Goal: Information Seeking & Learning: Find specific fact

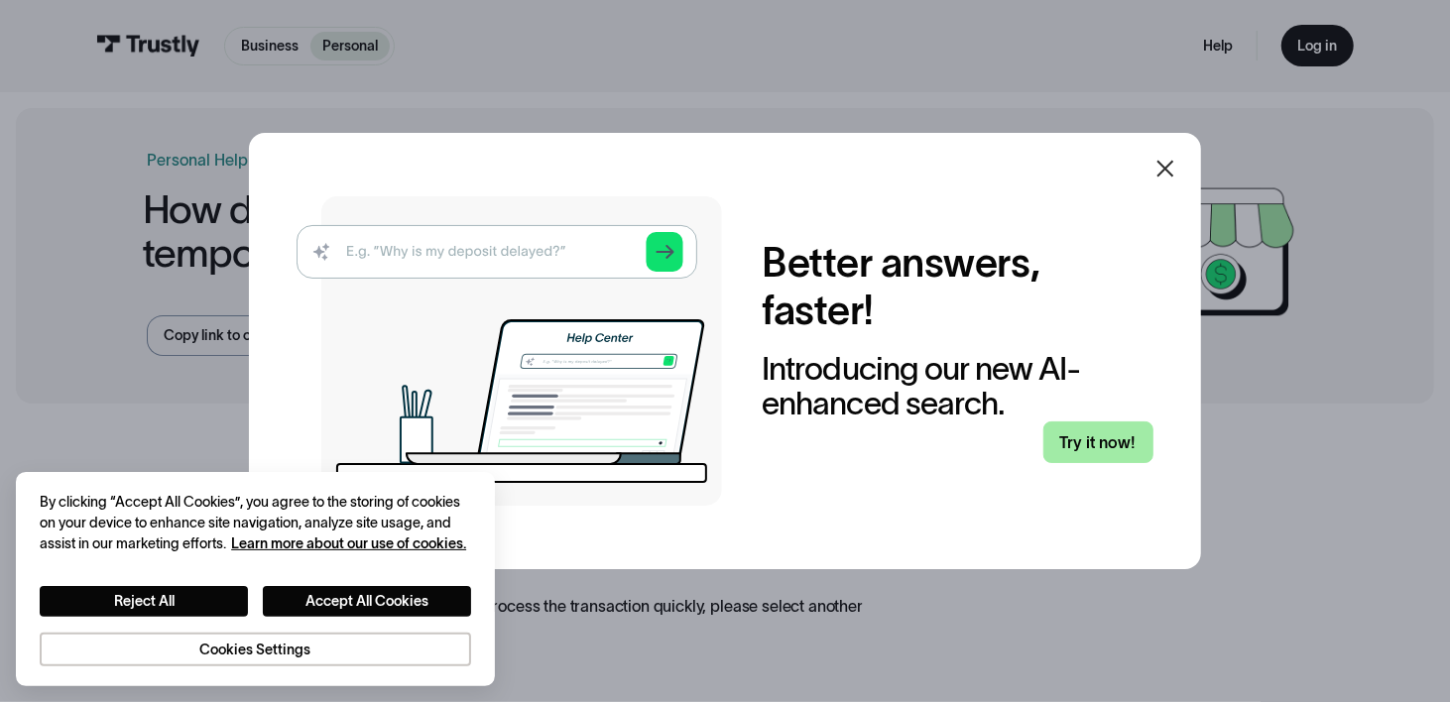
click at [1116, 438] on link "Try it now!" at bounding box center [1098, 442] width 110 height 42
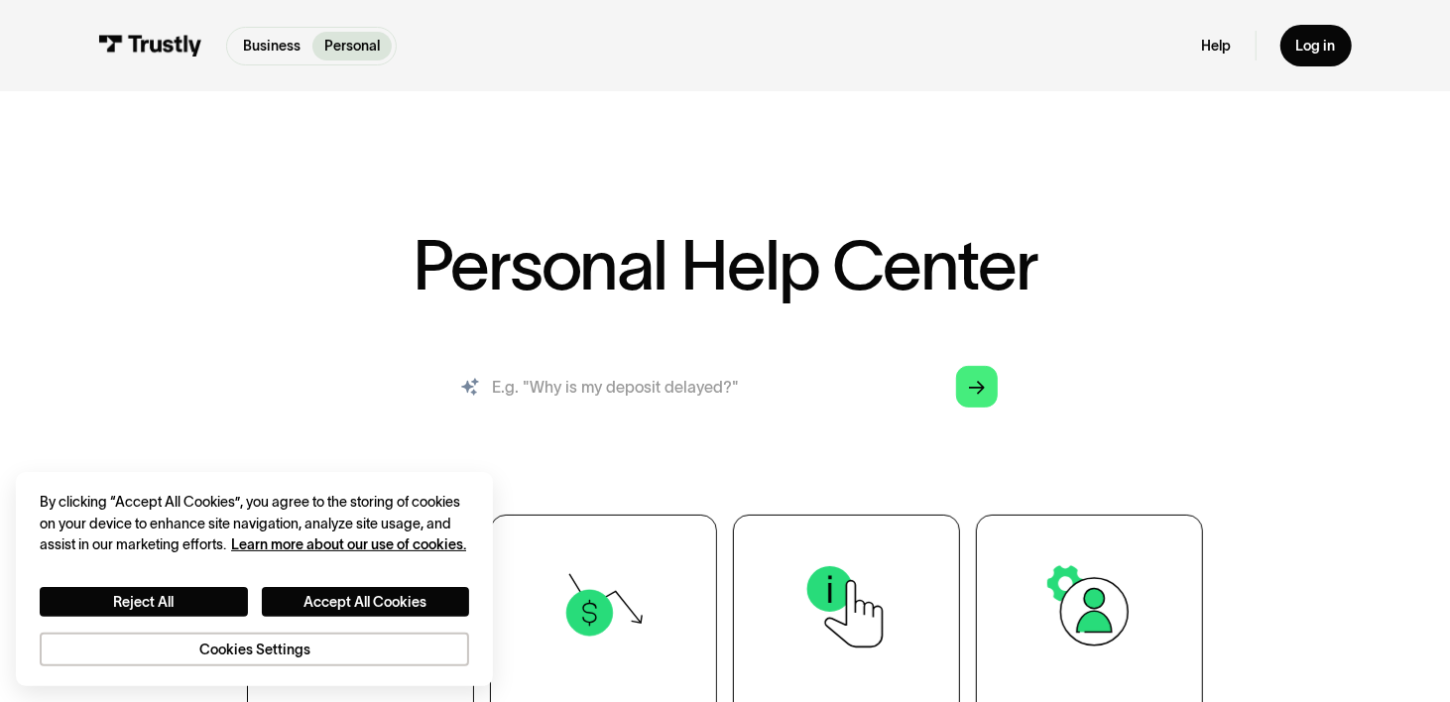
click at [610, 390] on input "search" at bounding box center [724, 386] width 577 height 63
click at [590, 409] on input "search" at bounding box center [724, 386] width 577 height 63
paste input "ID: 7488215597"
type input "ID: 7488215597"
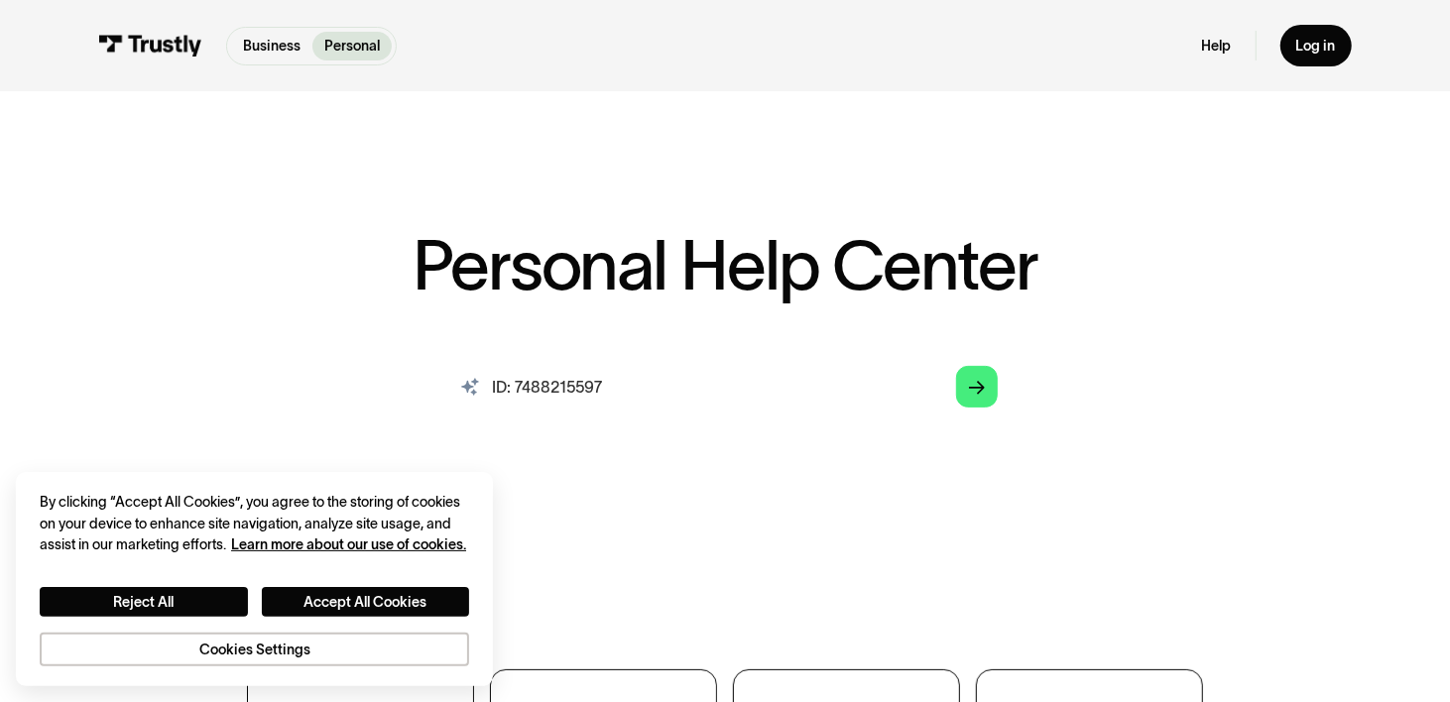
click at [975, 409] on input "ID: 7488215597" at bounding box center [724, 386] width 577 height 63
click at [975, 395] on icon "Arrow Right" at bounding box center [977, 388] width 16 height 17
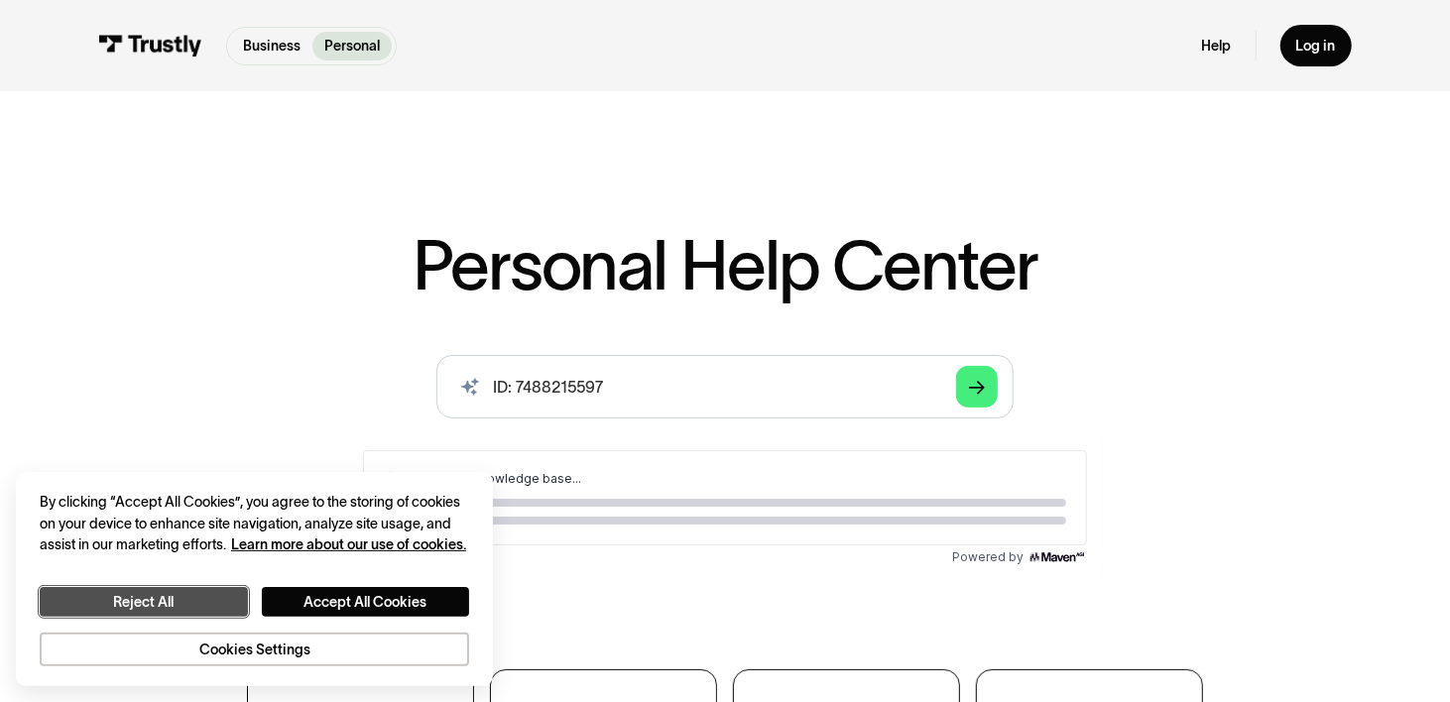
click at [160, 591] on button "Reject All" at bounding box center [144, 602] width 208 height 30
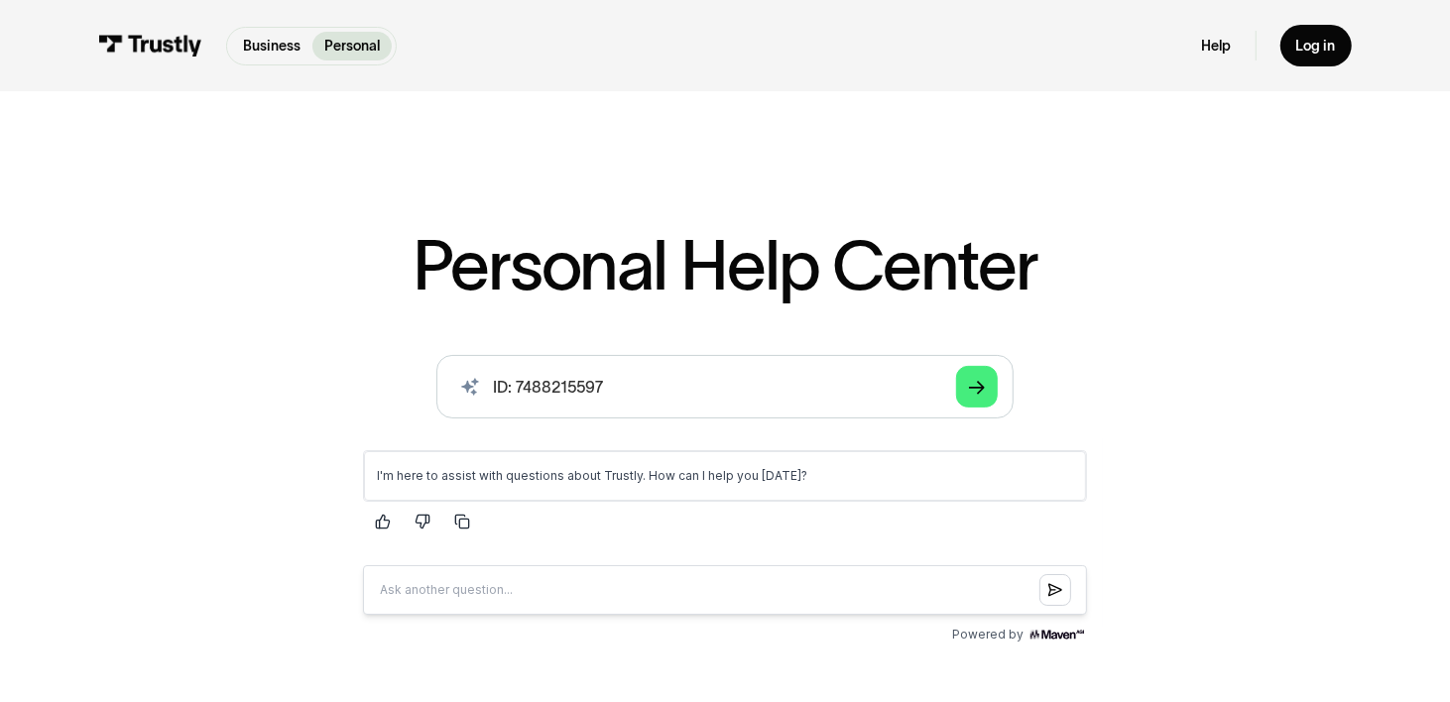
click at [1229, 444] on div "AI-powered search ( 1 / 4 ) Type your question and our smart search will find y…" at bounding box center [724, 501] width 1153 height 292
click at [997, 389] on input "ID: 7488215597" at bounding box center [724, 386] width 577 height 63
click at [969, 395] on div "Arrow Right" at bounding box center [977, 387] width 16 height 16
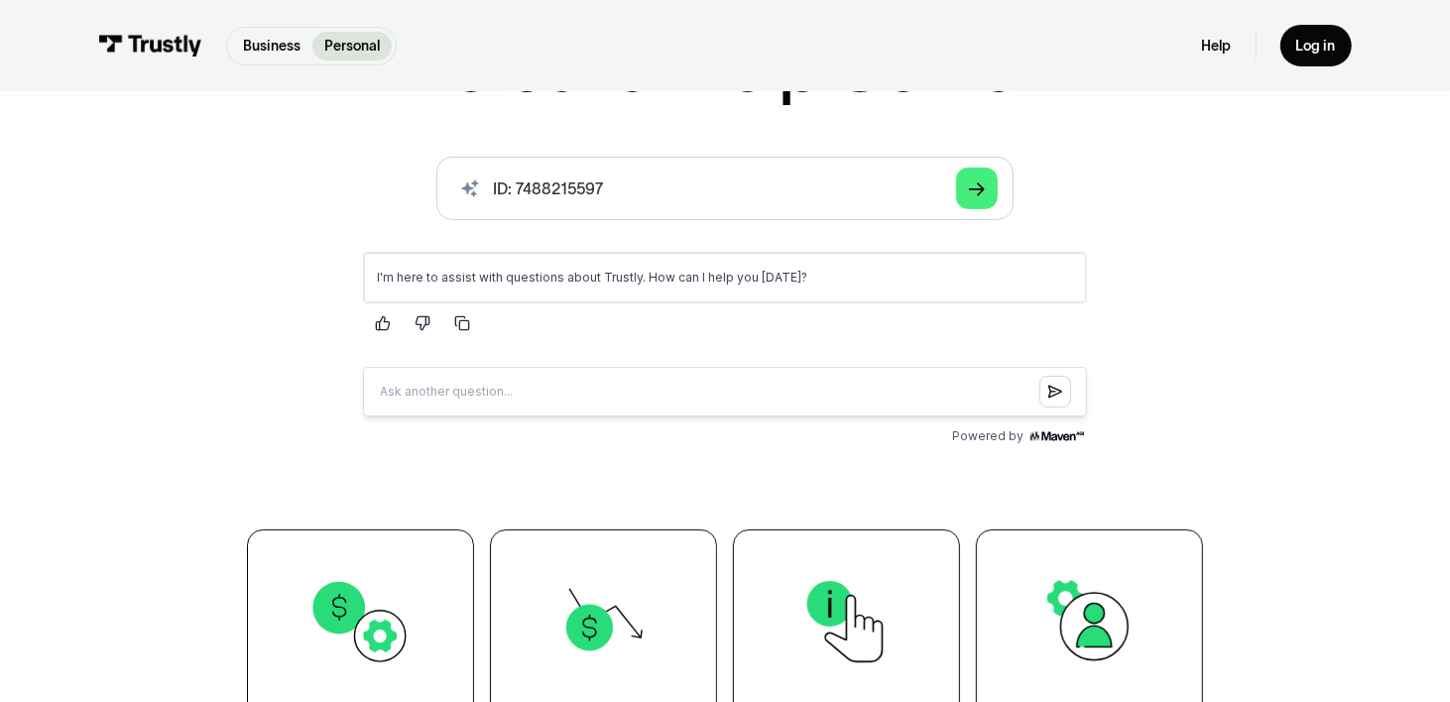
scroll to position [496, 0]
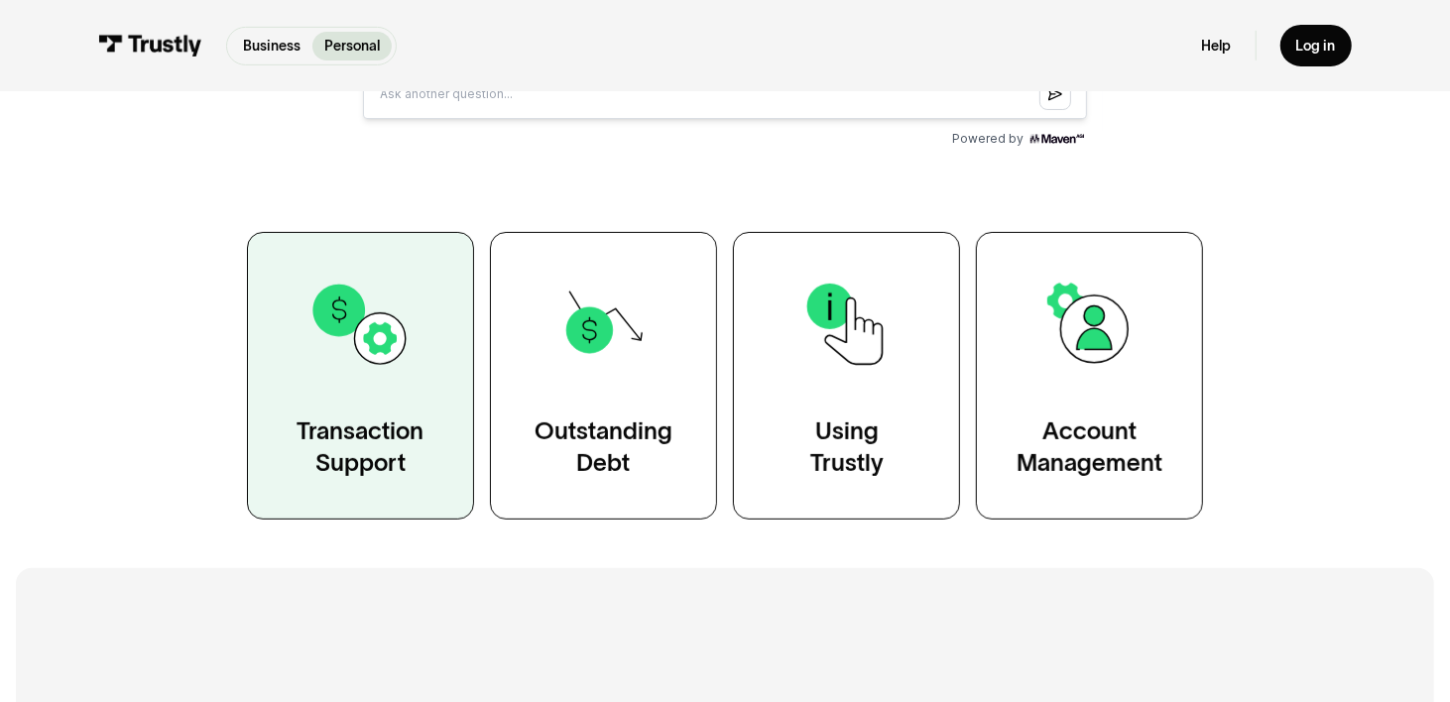
click at [339, 329] on img at bounding box center [359, 324] width 103 height 103
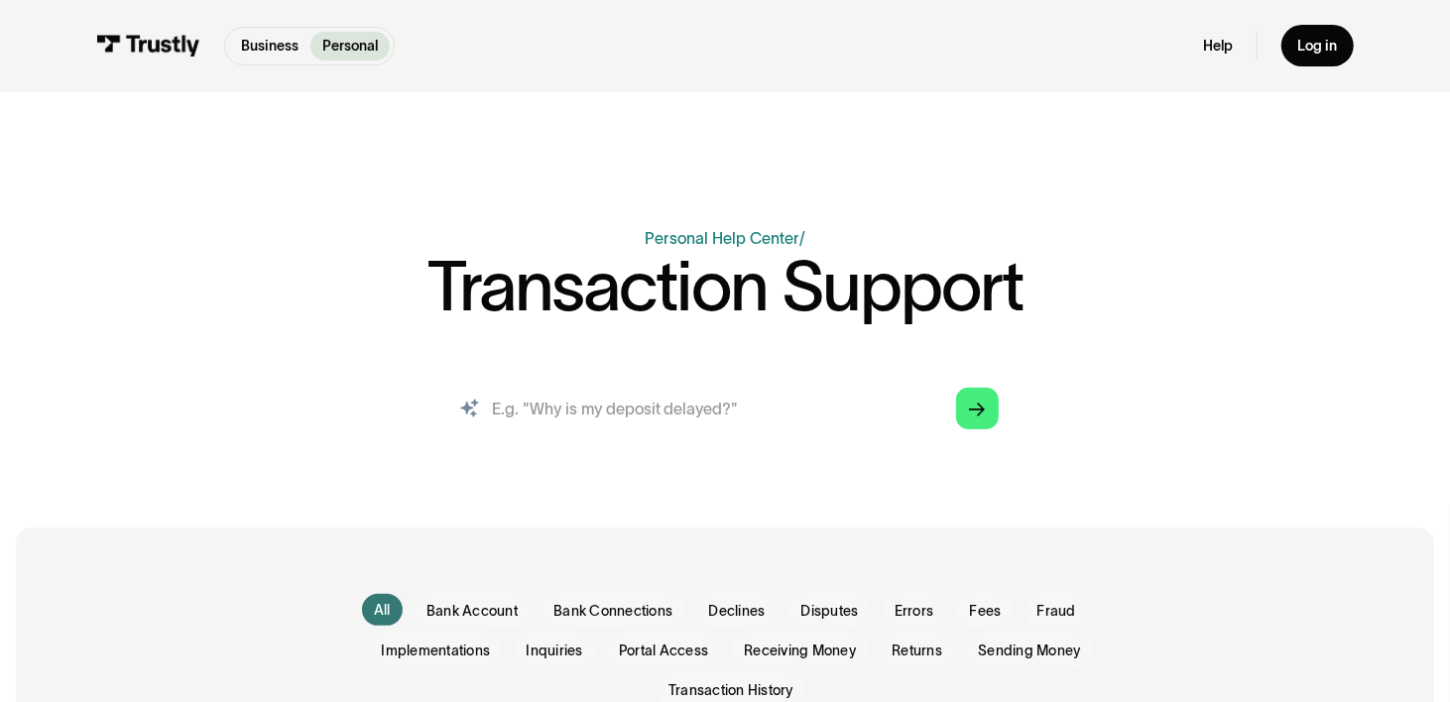
click at [555, 380] on input "search" at bounding box center [724, 407] width 578 height 63
paste input "This service is currently unavailable Email verification@trustly.com for more i…"
click at [1008, 418] on input "This service is currently unavailable Email verification@trustly.com for more i…" at bounding box center [724, 407] width 578 height 63
type input "This service is currently unavailable Email verification@trustly.com for more i…"
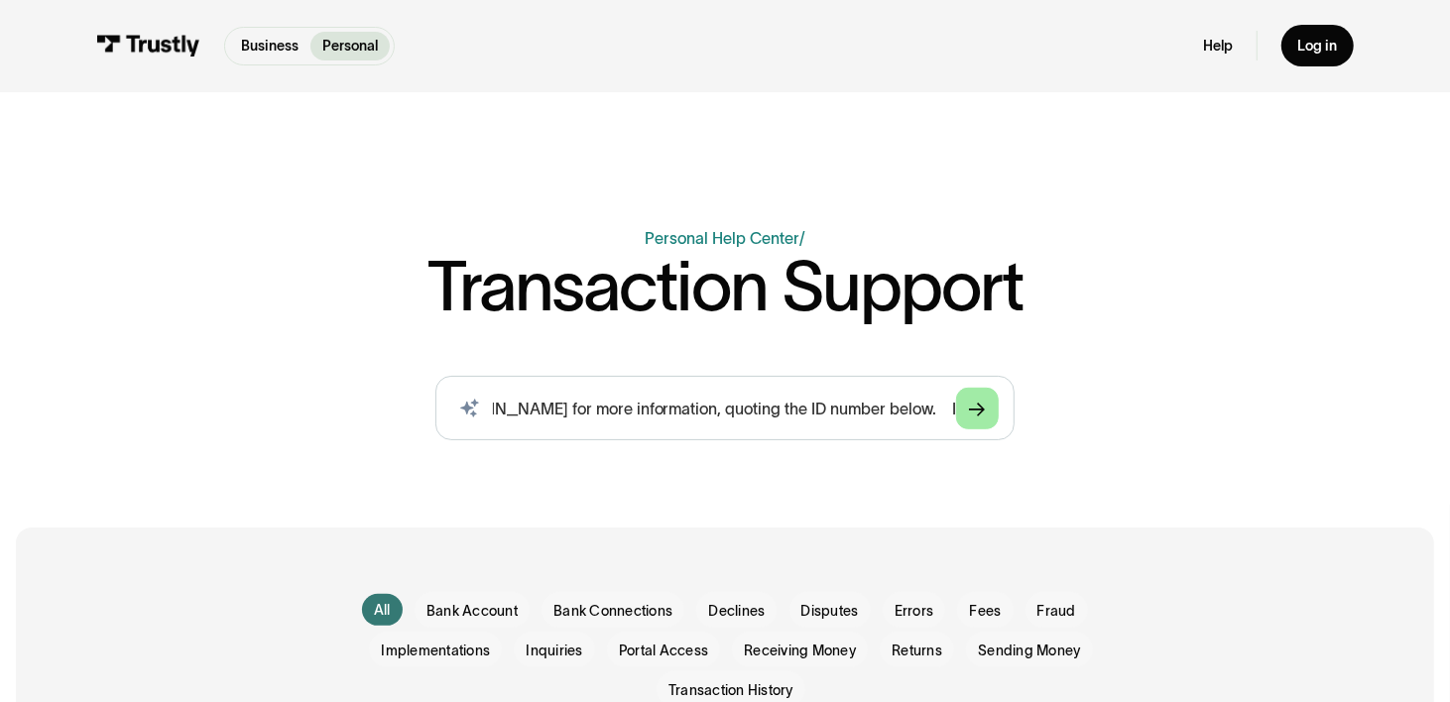
click at [975, 413] on icon "Arrow Right" at bounding box center [977, 410] width 16 height 17
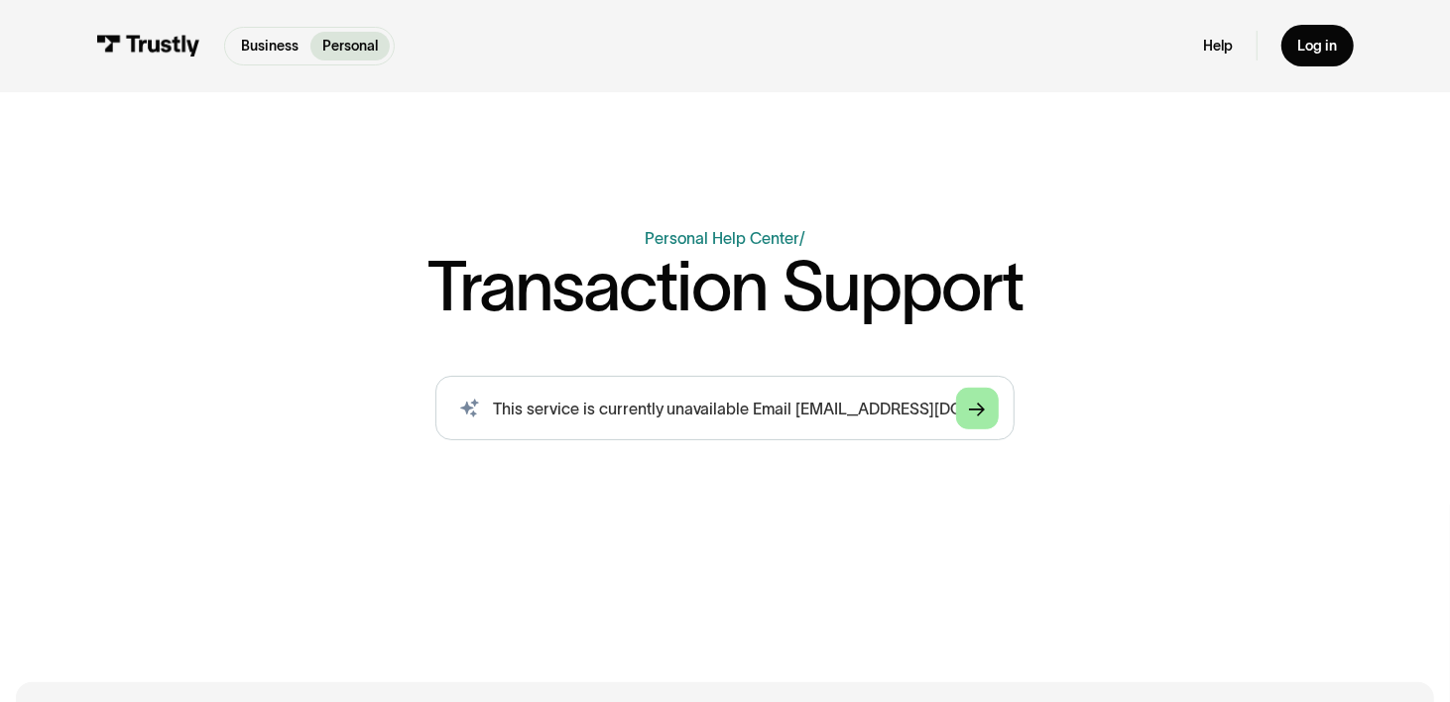
click at [987, 418] on link "Arrow Right" at bounding box center [977, 408] width 42 height 42
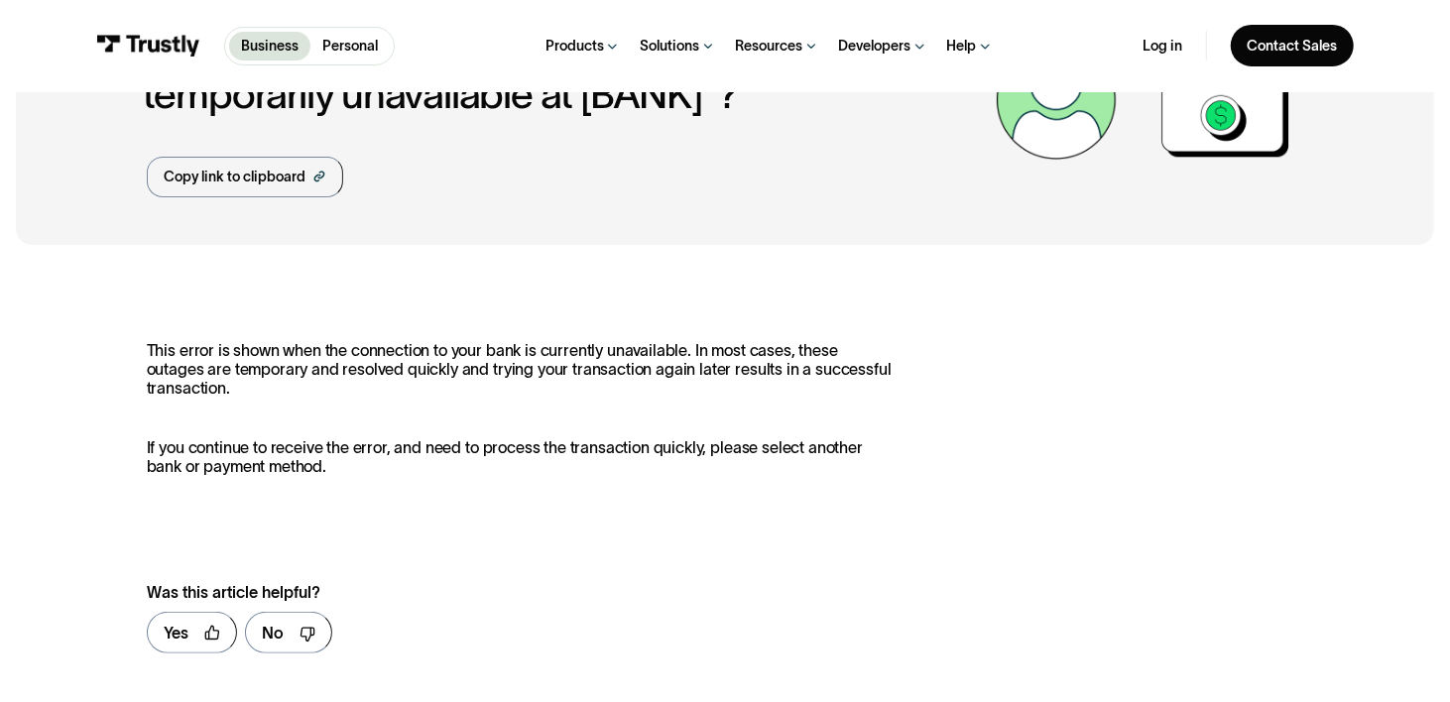
drag, startPoint x: 951, startPoint y: 578, endPoint x: 962, endPoint y: 617, distance: 40.2
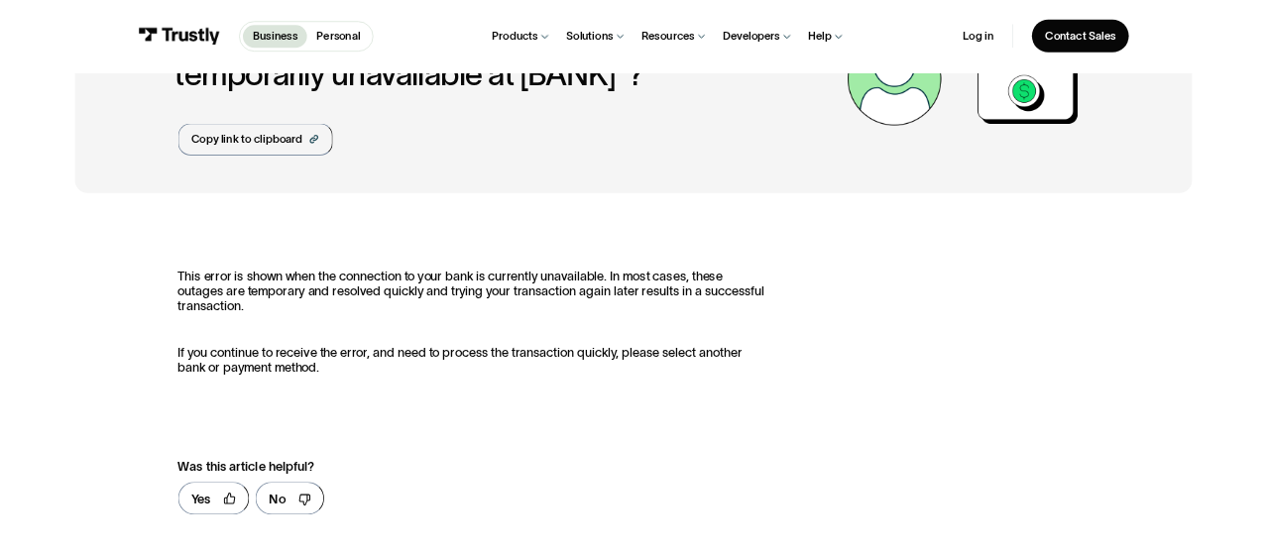
scroll to position [164, 0]
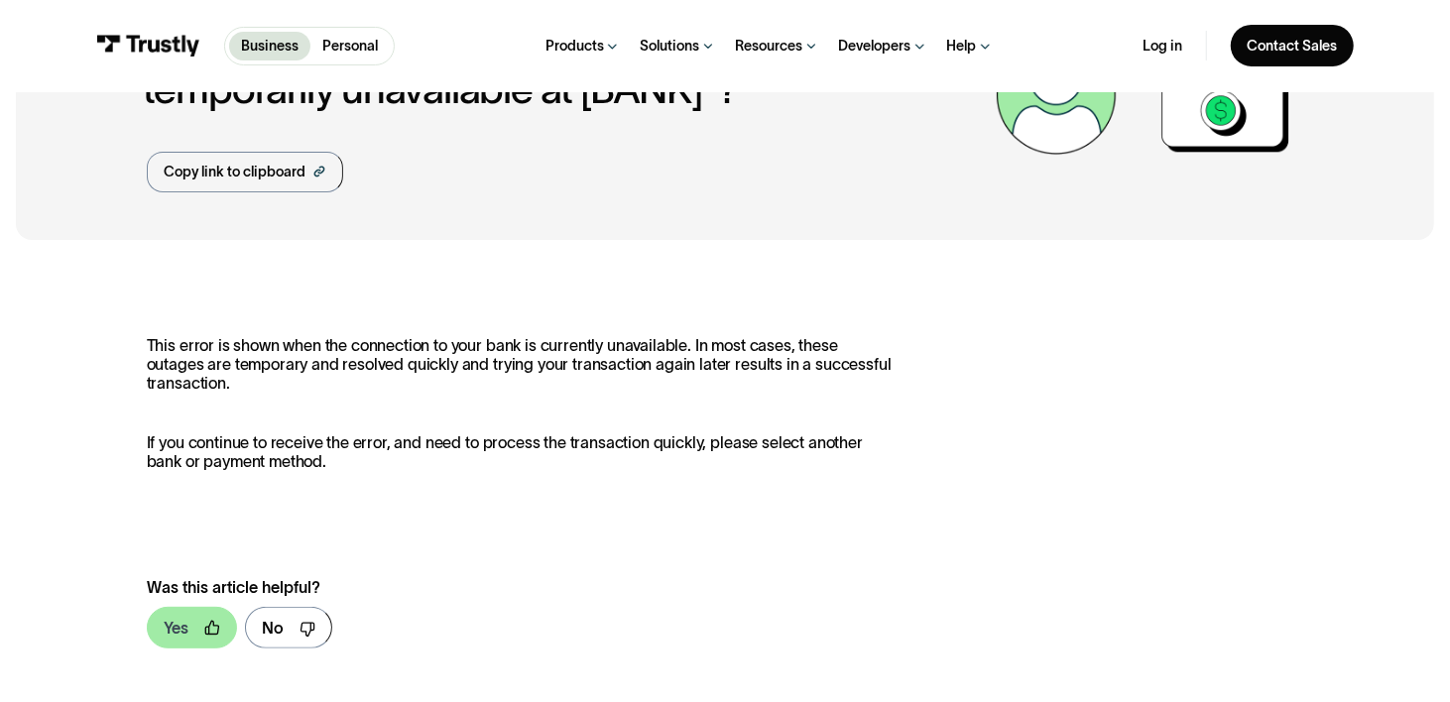
click at [167, 625] on div "Yes" at bounding box center [176, 628] width 25 height 24
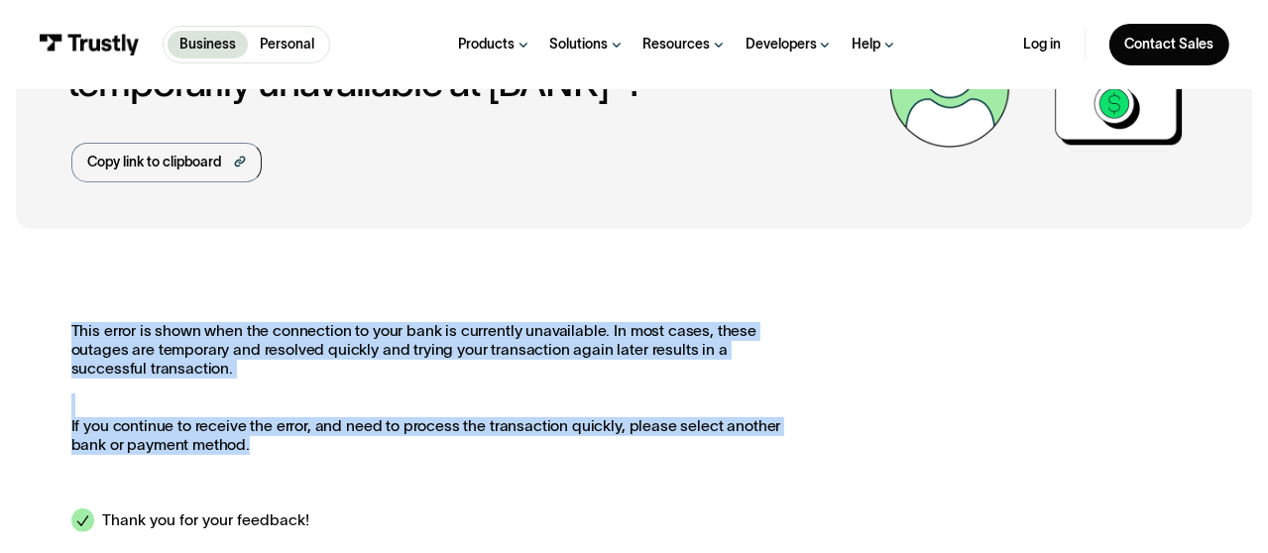
drag, startPoint x: 269, startPoint y: 458, endPoint x: 62, endPoint y: 333, distance: 241.1
click at [62, 333] on div "**********" at bounding box center [634, 427] width 1237 height 365
copy div "This error is shown when the connection to your bank is currently unavailable. …"
